Goal: Check status: Check status

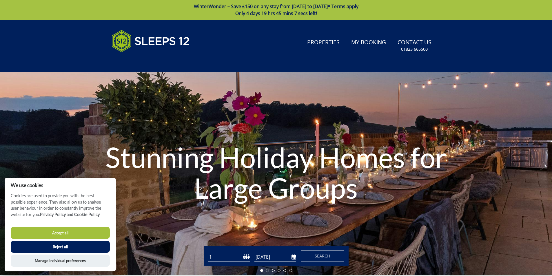
click at [65, 246] on button "Reject all" at bounding box center [60, 247] width 99 height 12
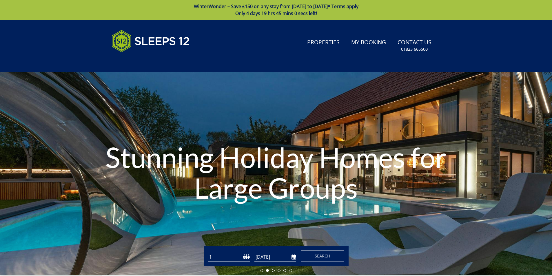
click at [377, 47] on link "My Booking" at bounding box center [368, 42] width 39 height 13
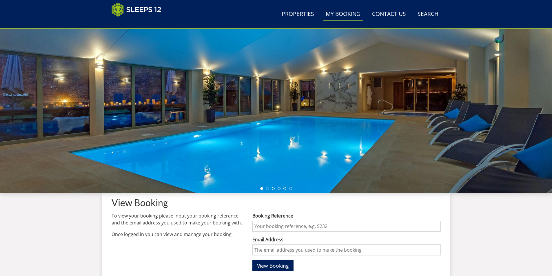
scroll to position [72, 0]
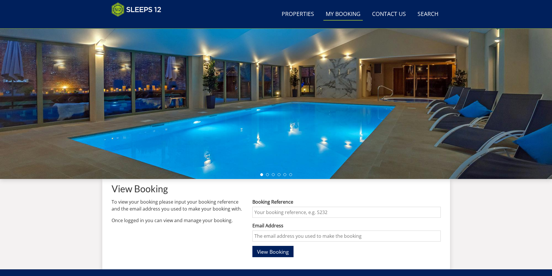
click at [337, 213] on input "Booking Reference" at bounding box center [347, 212] width 188 height 11
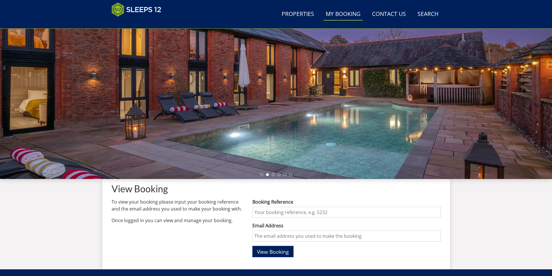
type input "s46425"
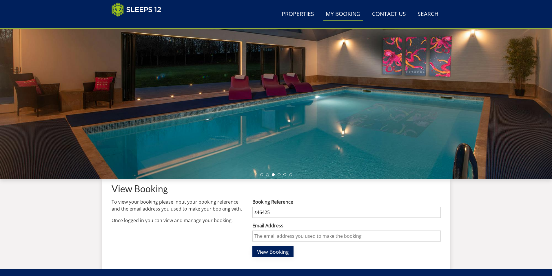
click at [277, 253] on span "View Booking" at bounding box center [273, 251] width 32 height 7
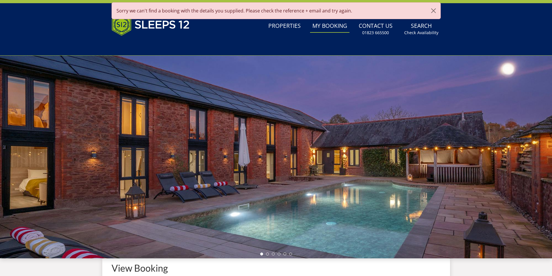
scroll to position [70, 0]
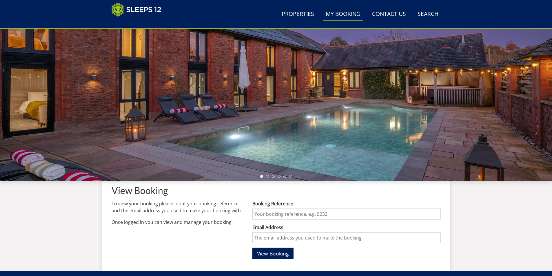
click at [257, 213] on input "Booking Reference" at bounding box center [347, 214] width 188 height 11
type input "s46425"
click at [281, 215] on input "s46425" at bounding box center [347, 214] width 188 height 11
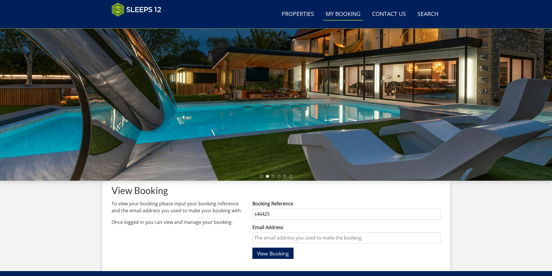
click at [285, 213] on input "s46425" at bounding box center [347, 214] width 188 height 11
click at [253, 248] on button "View Booking" at bounding box center [273, 253] width 41 height 11
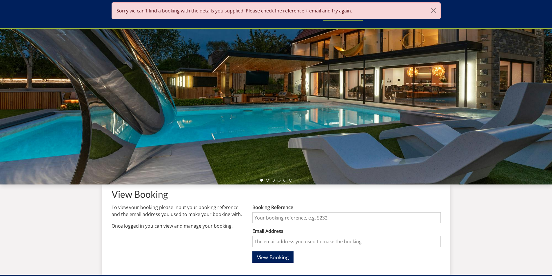
scroll to position [72, 0]
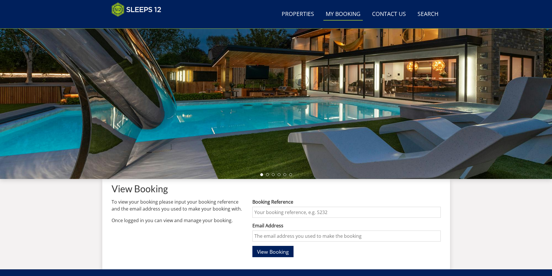
click at [255, 213] on input "Booking Reference" at bounding box center [347, 212] width 188 height 11
type input "s46425"
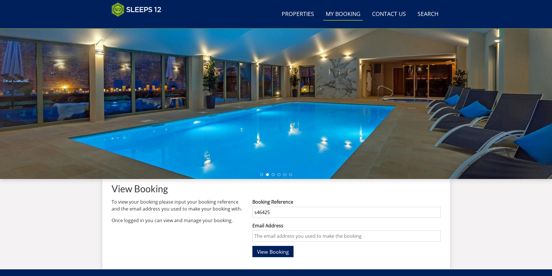
click at [256, 236] on input "Email Address" at bounding box center [347, 236] width 188 height 11
type input "[PERSON_NAME][EMAIL_ADDRESS][DOMAIN_NAME]"
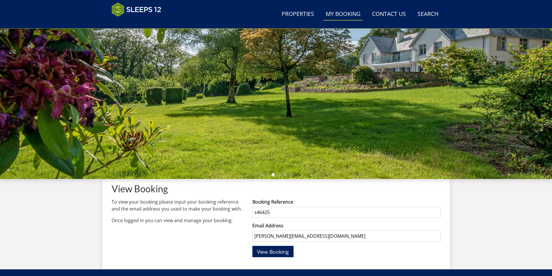
click at [271, 251] on span "View Booking" at bounding box center [273, 251] width 32 height 7
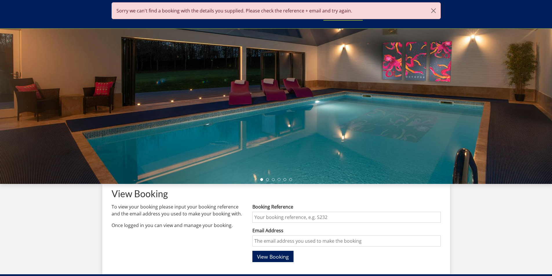
scroll to position [69, 0]
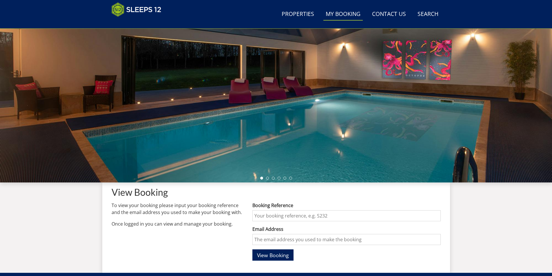
click at [339, 217] on input "Booking Reference" at bounding box center [347, 215] width 188 height 11
type input "s46425"
click at [256, 240] on input "Email Address" at bounding box center [347, 239] width 188 height 11
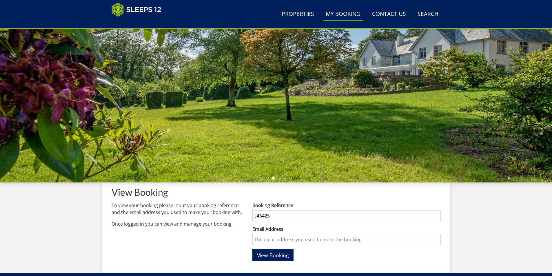
type input "[PERSON_NAME][EMAIL_ADDRESS][DOMAIN_NAME]"
click at [305, 239] on input "[PERSON_NAME][EMAIL_ADDRESS][DOMAIN_NAME]" at bounding box center [347, 239] width 188 height 11
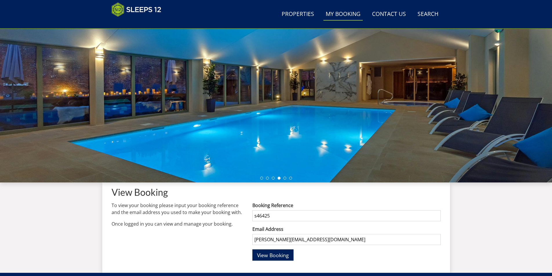
click at [253, 250] on button "View Booking" at bounding box center [273, 255] width 41 height 11
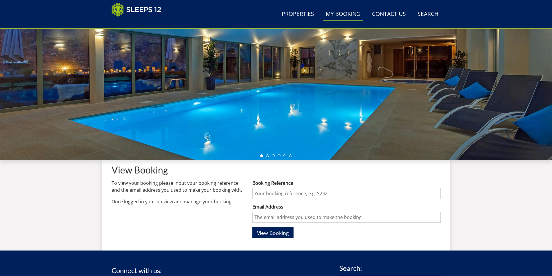
scroll to position [127, 0]
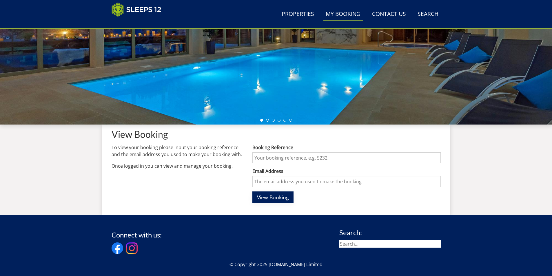
drag, startPoint x: 268, startPoint y: 199, endPoint x: 282, endPoint y: 192, distance: 16.2
click at [269, 199] on span "View Booking" at bounding box center [273, 197] width 32 height 7
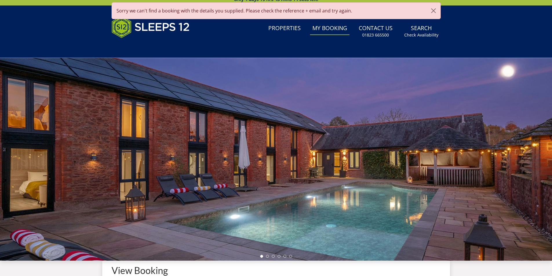
scroll to position [69, 0]
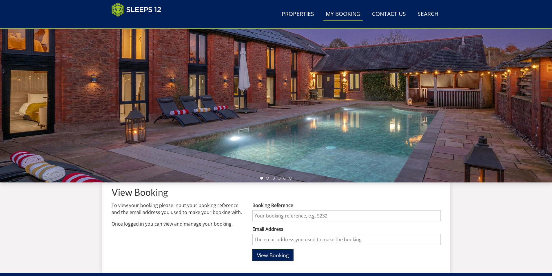
click at [271, 258] on span "View Booking" at bounding box center [273, 255] width 32 height 7
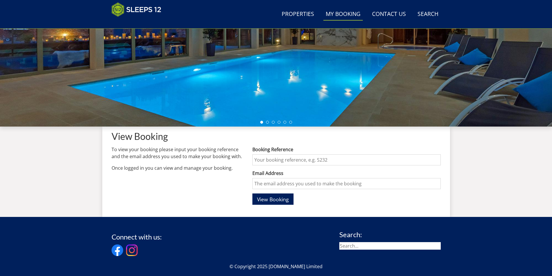
scroll to position [125, 0]
click at [258, 159] on input "Booking Reference" at bounding box center [347, 159] width 188 height 11
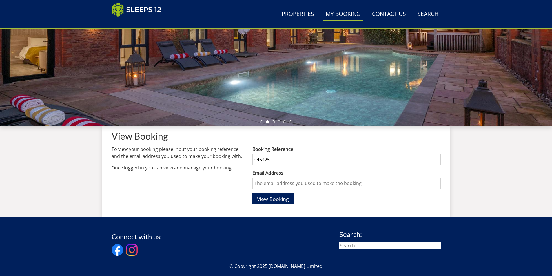
click at [257, 159] on input "s46425" at bounding box center [347, 159] width 188 height 11
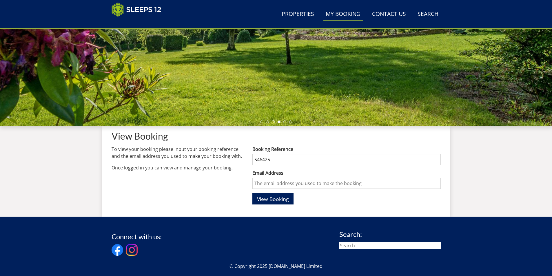
click at [274, 159] on input "S46425" at bounding box center [347, 159] width 188 height 11
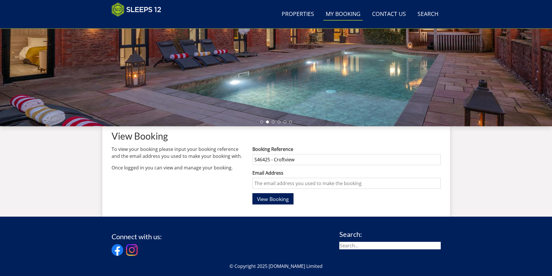
type input "S46425 - Croftview"
click at [255, 182] on input "Email Address" at bounding box center [347, 183] width 188 height 11
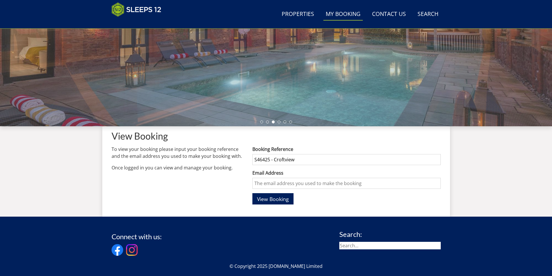
type input "[PERSON_NAME][EMAIL_ADDRESS][DOMAIN_NAME]"
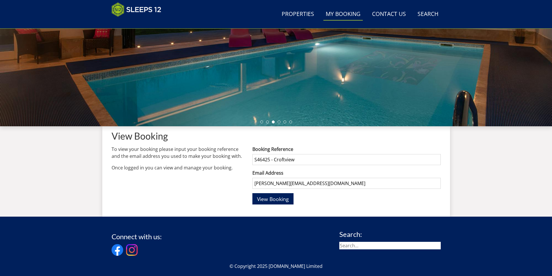
click at [253, 193] on button "View Booking" at bounding box center [273, 198] width 41 height 11
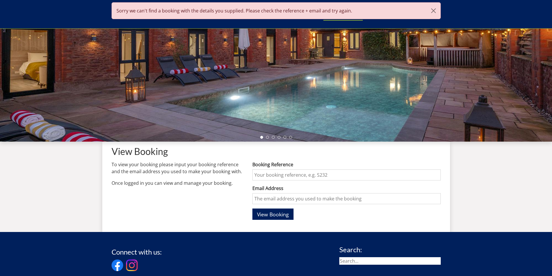
scroll to position [154, 0]
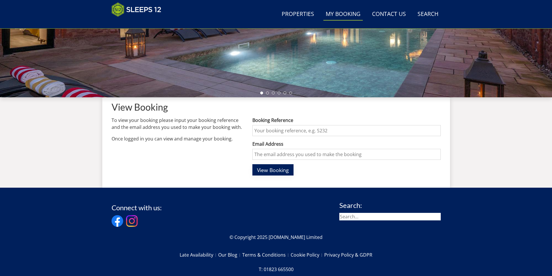
click at [280, 171] on span "View Booking" at bounding box center [273, 170] width 32 height 7
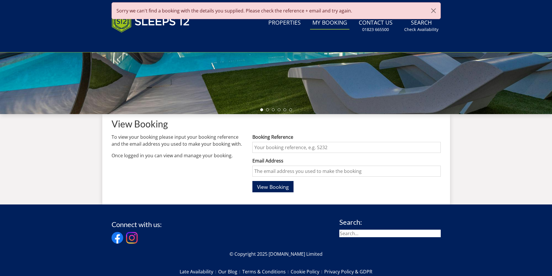
scroll to position [0, 0]
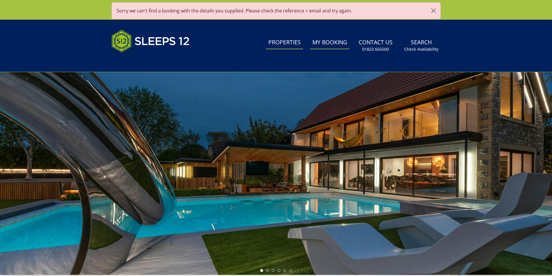
click at [289, 43] on link "Properties" at bounding box center [284, 42] width 37 height 13
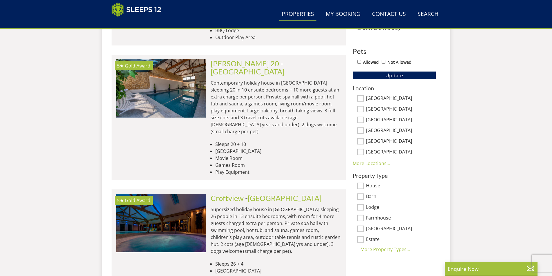
scroll to position [383, 0]
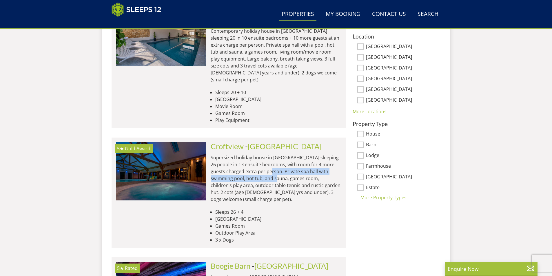
click at [256, 154] on p "Supersized holiday house in [GEOGRAPHIC_DATA] sleeping 26 people in 13 ensuite …" at bounding box center [276, 178] width 130 height 49
drag, startPoint x: 287, startPoint y: 207, endPoint x: 287, endPoint y: 200, distance: 6.4
click at [287, 230] on li "Outdoor Play Area" at bounding box center [278, 233] width 126 height 7
click at [287, 223] on li "Games Room" at bounding box center [278, 226] width 126 height 7
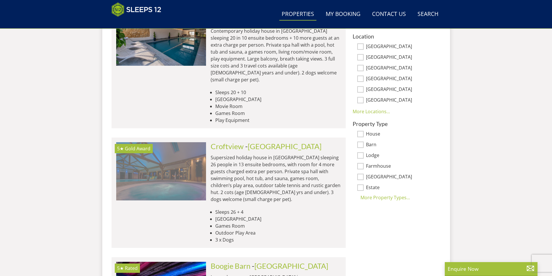
click at [165, 149] on img at bounding box center [161, 171] width 90 height 58
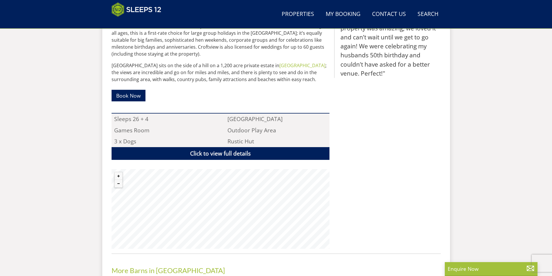
scroll to position [333, 0]
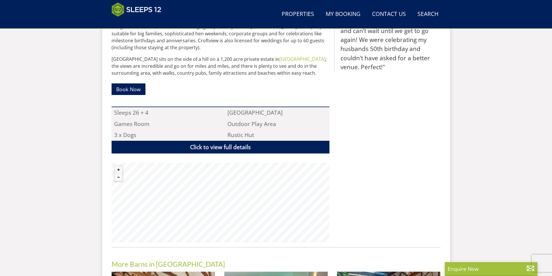
click at [244, 253] on div "Properties [GEOGRAPHIC_DATA] - [GEOGRAPHIC_DATA] Overview Gallery Availability …" at bounding box center [276, 135] width 329 height 433
click at [118, 170] on button "Zoom in" at bounding box center [119, 170] width 8 height 8
click at [254, 276] on div "Properties [GEOGRAPHIC_DATA] - [GEOGRAPHIC_DATA] Overview Gallery Availability …" at bounding box center [276, 135] width 329 height 433
click at [221, 150] on div "Croftview offers fantastic self-catering holiday accommodation for 26 people in…" at bounding box center [221, 98] width 218 height 289
click at [228, 146] on link "Click to view full details" at bounding box center [221, 147] width 218 height 13
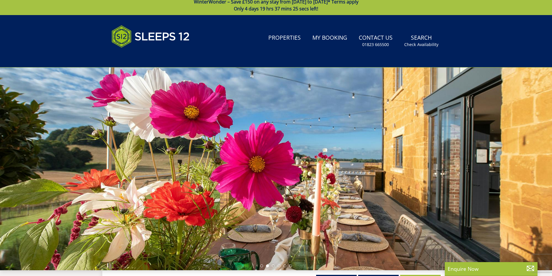
scroll to position [0, 0]
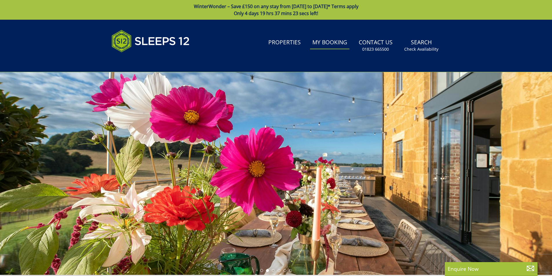
click at [334, 42] on link "My Booking" at bounding box center [329, 42] width 39 height 13
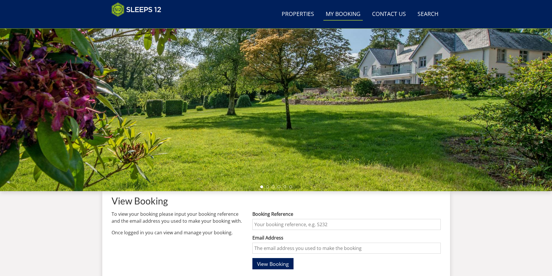
scroll to position [92, 0]
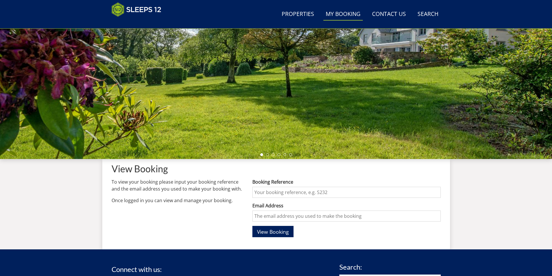
click at [260, 192] on input "Booking Reference" at bounding box center [347, 192] width 188 height 11
type input "S46425 - Croftview"
click at [259, 216] on input "Email Address" at bounding box center [347, 216] width 188 height 11
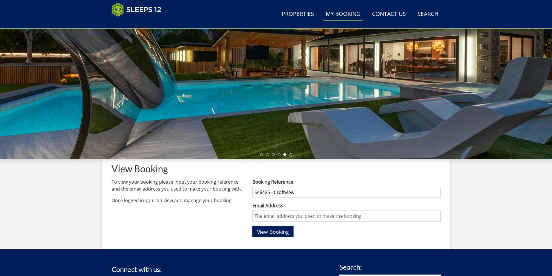
type input "[PERSON_NAME][EMAIL_ADDRESS][DOMAIN_NAME]"
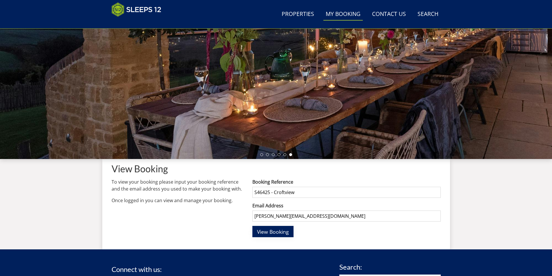
click at [275, 233] on span "View Booking" at bounding box center [273, 231] width 32 height 7
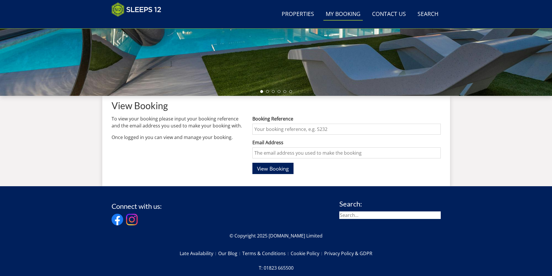
scroll to position [156, 0]
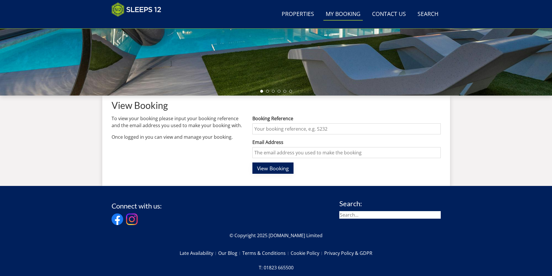
click at [273, 170] on span "View Booking" at bounding box center [273, 168] width 32 height 7
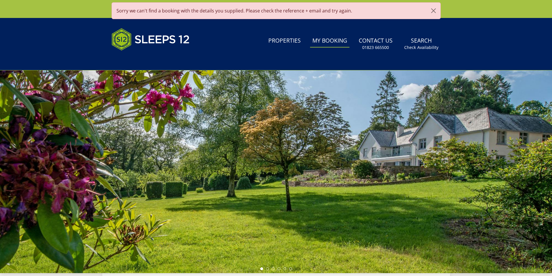
scroll to position [0, 0]
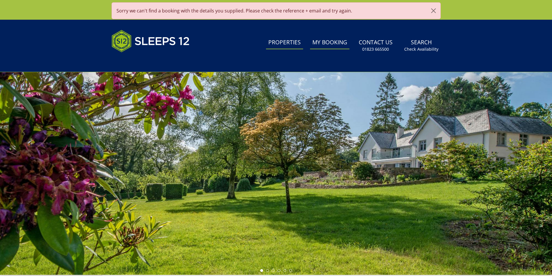
click at [293, 43] on link "Properties" at bounding box center [284, 42] width 37 height 13
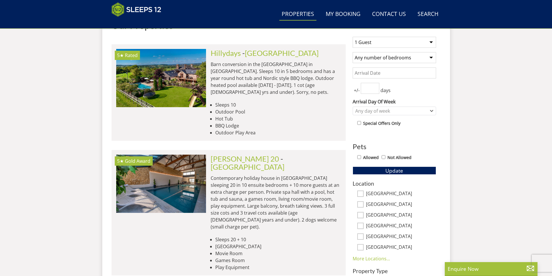
scroll to position [297, 0]
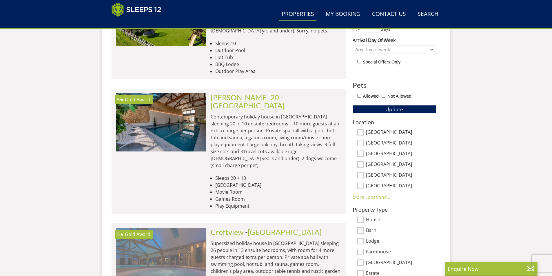
click at [141, 231] on img at bounding box center [161, 257] width 90 height 58
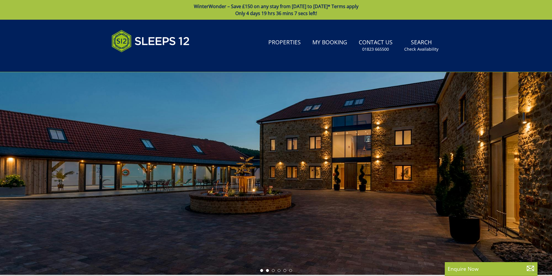
click at [268, 270] on li at bounding box center [267, 270] width 3 height 3
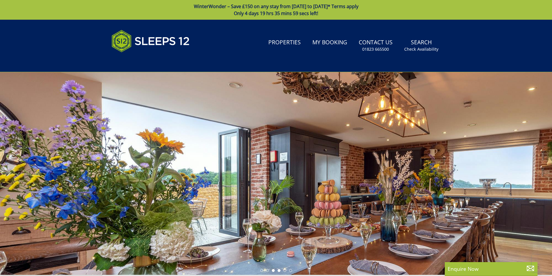
click at [278, 271] on li at bounding box center [279, 270] width 3 height 3
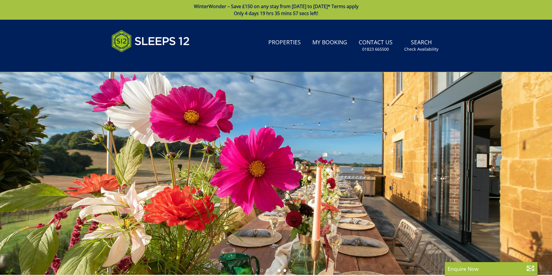
click at [284, 271] on li at bounding box center [285, 270] width 3 height 3
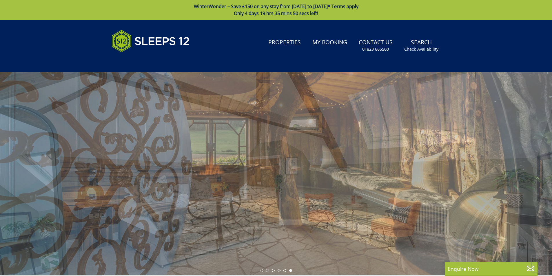
click at [290, 271] on li at bounding box center [290, 270] width 3 height 3
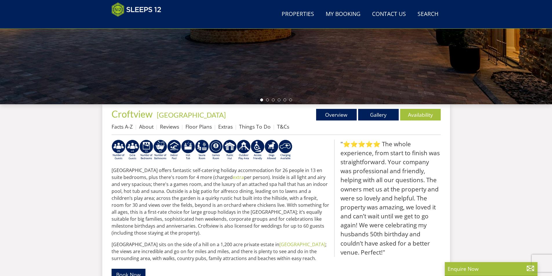
scroll to position [74, 0]
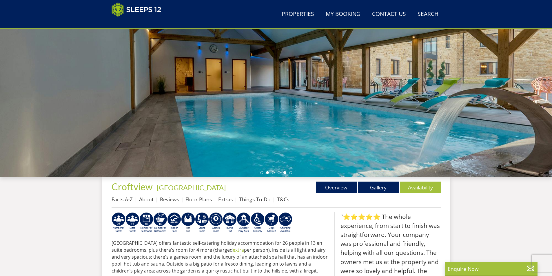
click at [285, 173] on li at bounding box center [285, 172] width 3 height 3
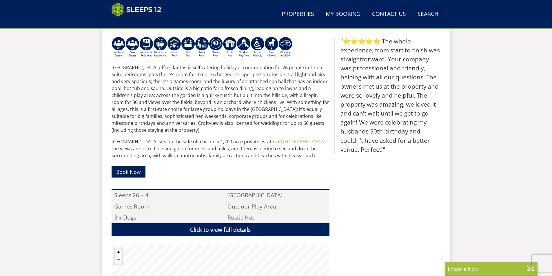
scroll to position [277, 0]
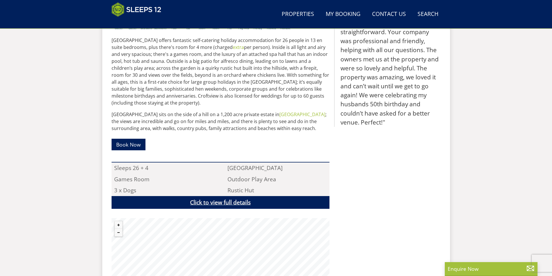
click at [239, 203] on link "Click to view full details" at bounding box center [221, 202] width 218 height 13
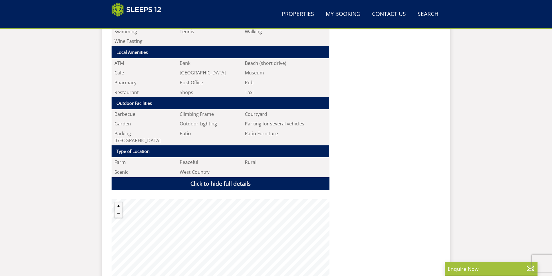
scroll to position [944, 0]
